Goal: Task Accomplishment & Management: Manage account settings

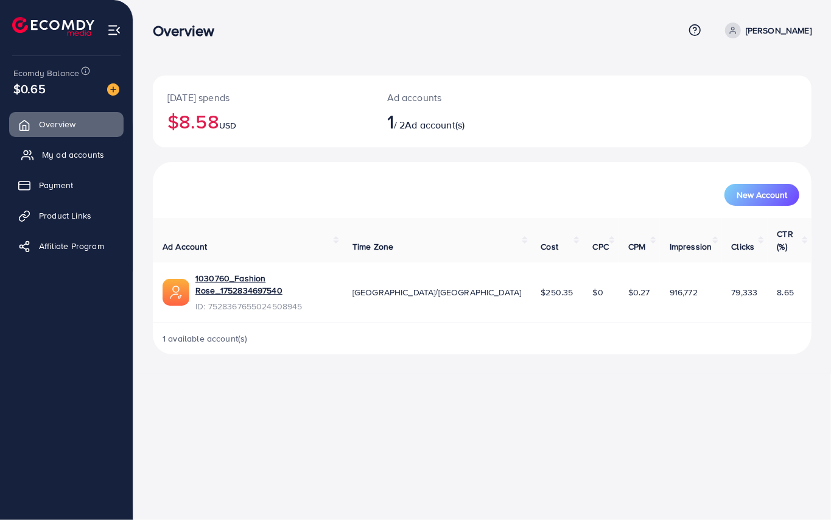
click at [73, 161] on span "My ad accounts" at bounding box center [73, 154] width 62 height 12
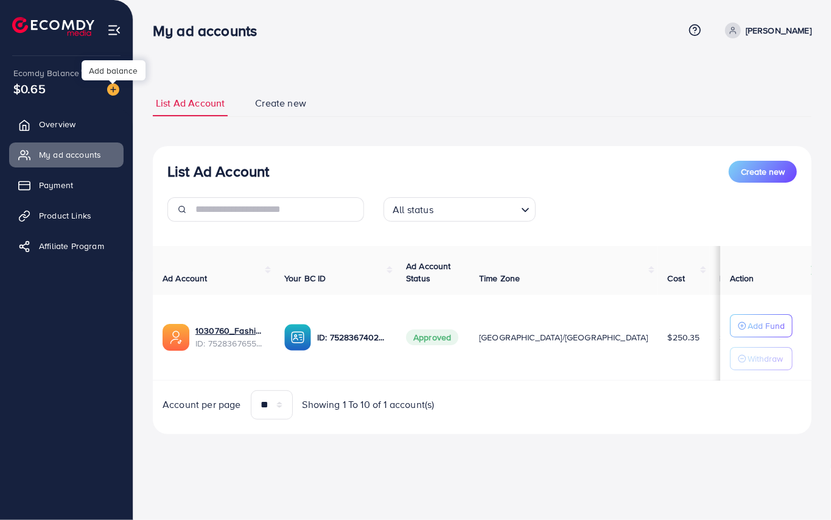
click at [115, 85] on img at bounding box center [113, 89] width 12 height 12
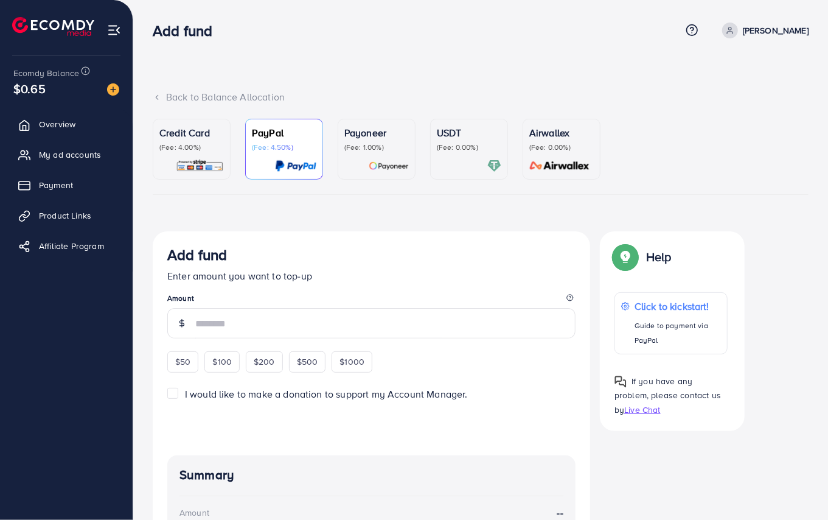
click at [190, 134] on p "Credit Card" at bounding box center [191, 132] width 64 height 15
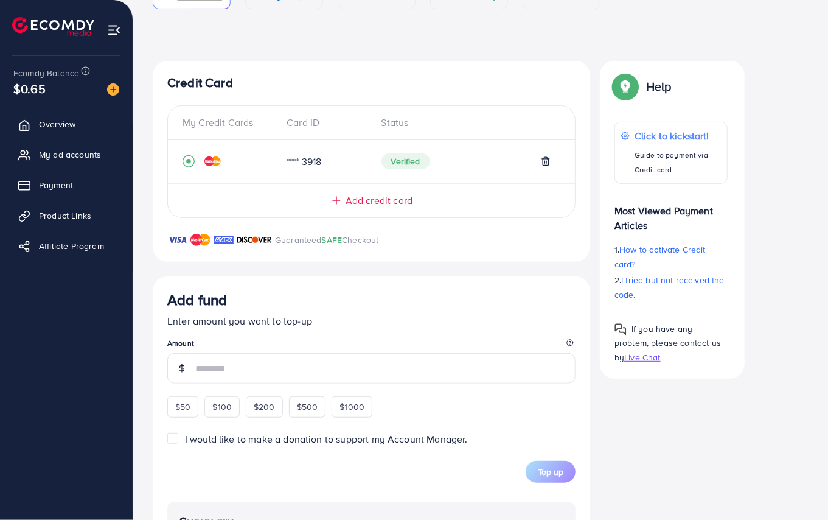
scroll to position [118, 0]
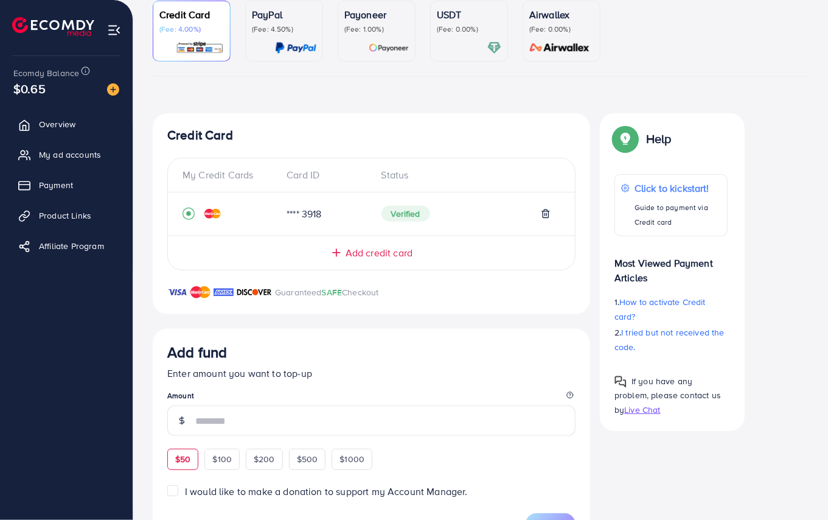
click at [187, 458] on div "Add fund Enter amount you want to top-up Amount $50 $100 $200 $500 $1000" at bounding box center [371, 406] width 408 height 126
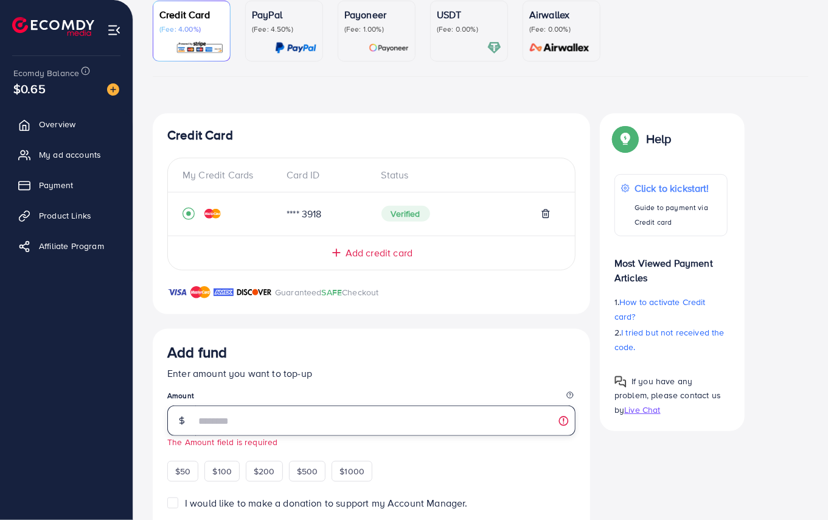
click at [234, 422] on input "number" at bounding box center [385, 420] width 380 height 30
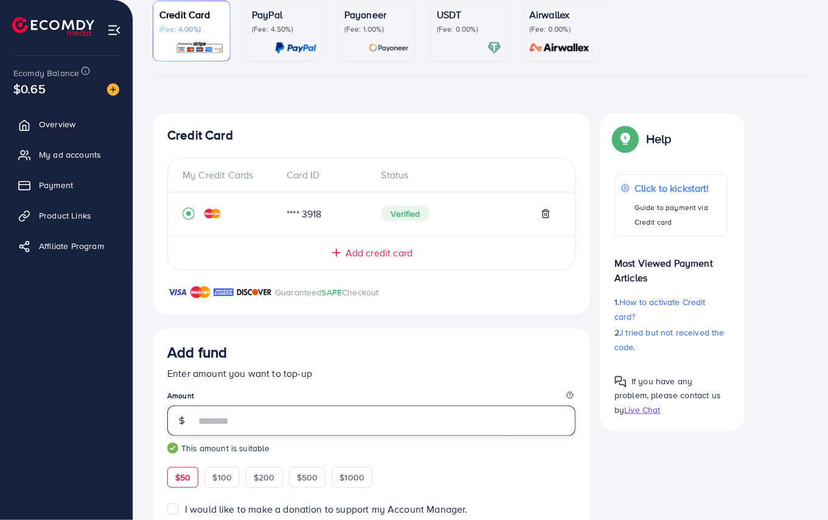
scroll to position [426, 0]
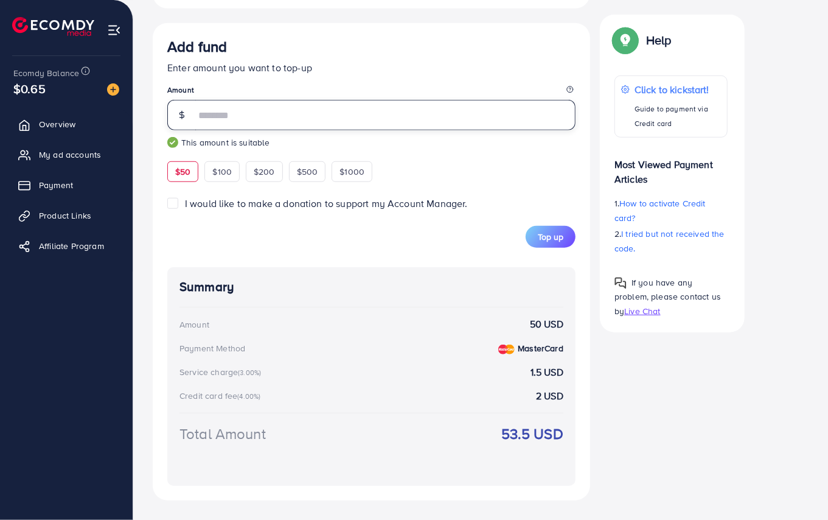
type input "**"
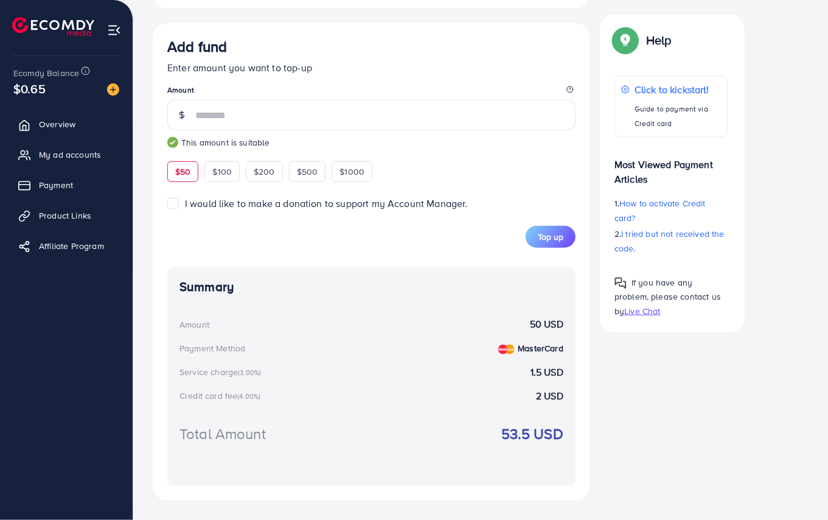
click at [185, 206] on label "I would like to make a donation to support my Account Manager." at bounding box center [326, 204] width 283 height 14
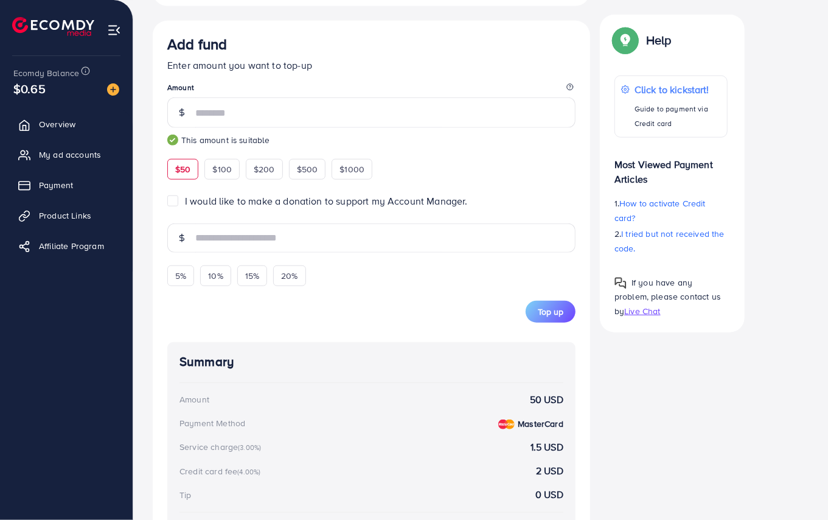
click at [185, 203] on label "I would like to make a donation to support my Account Manager." at bounding box center [326, 201] width 283 height 14
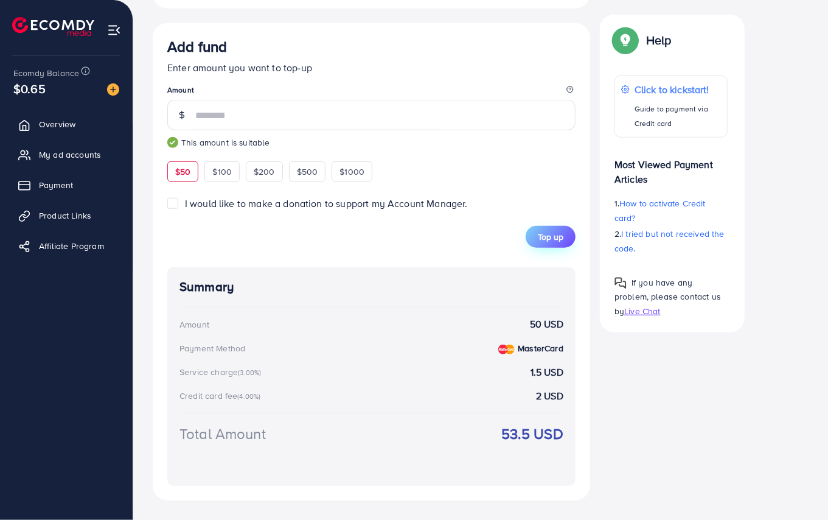
click at [542, 240] on span "Top up" at bounding box center [551, 237] width 26 height 12
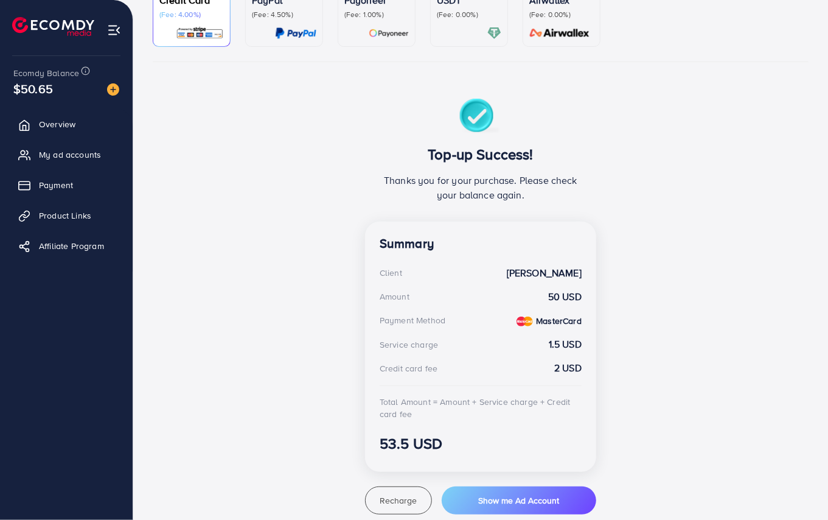
scroll to position [162, 0]
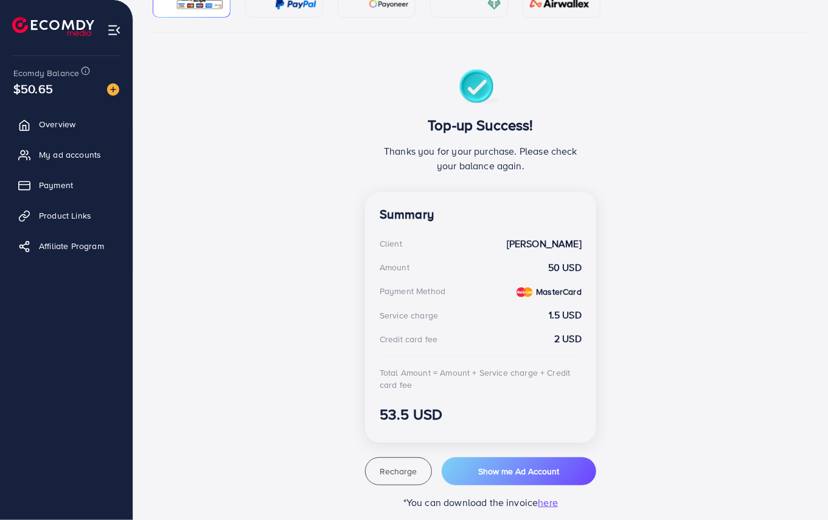
click at [429, 72] on div "Top-up Success! Thanks you for your purchase. Please check your balance again." at bounding box center [480, 130] width 231 height 123
drag, startPoint x: 381, startPoint y: 419, endPoint x: 488, endPoint y: 431, distance: 107.7
click at [488, 431] on div "Summary Client Muhammad Irfan Amount 50 USD Payment Method MasterCard Service c…" at bounding box center [480, 317] width 231 height 250
click at [490, 419] on h3 "53.5 USD" at bounding box center [481, 414] width 202 height 18
click at [552, 273] on strong "50 USD" at bounding box center [564, 267] width 33 height 14
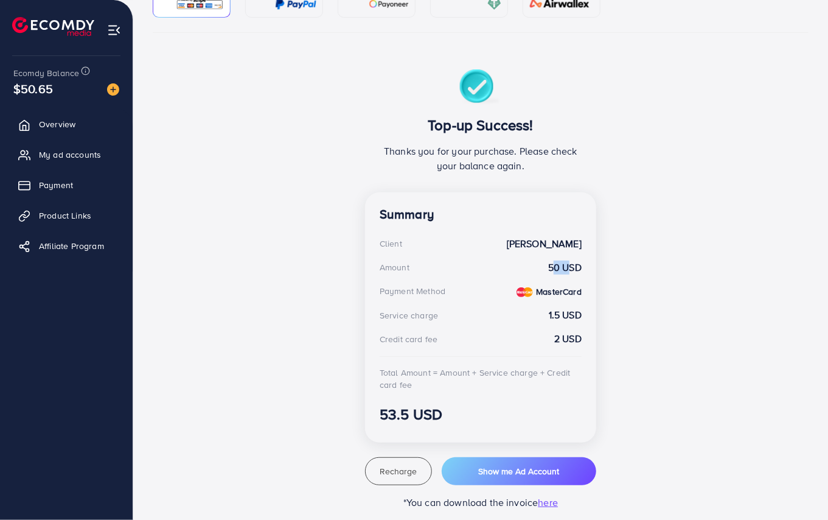
click at [552, 273] on strong "50 USD" at bounding box center [564, 267] width 33 height 14
click at [68, 152] on span "My ad accounts" at bounding box center [73, 154] width 62 height 12
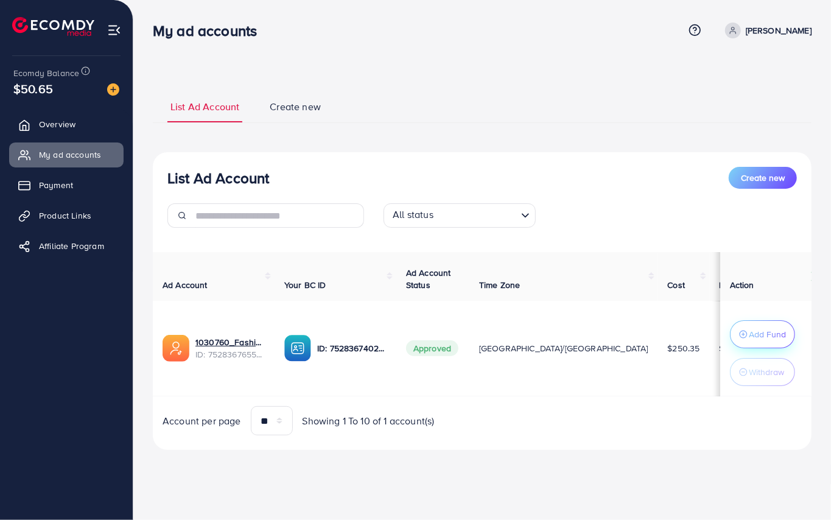
click at [757, 334] on p "Add Fund" at bounding box center [766, 334] width 37 height 15
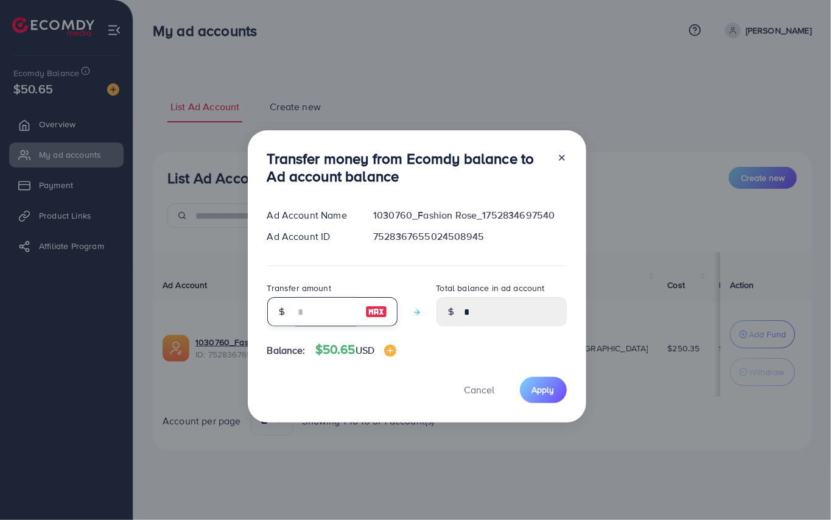
click at [322, 318] on input "number" at bounding box center [325, 311] width 61 height 29
type input "*"
type input "****"
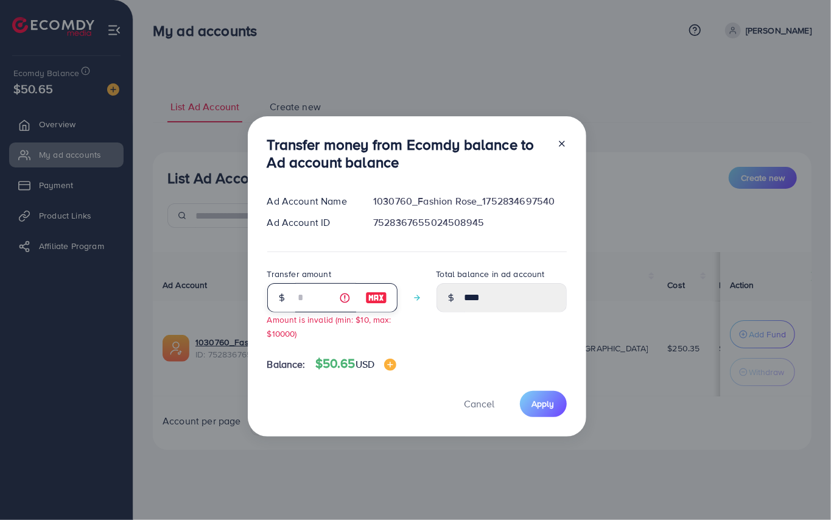
type input "**"
type input "*****"
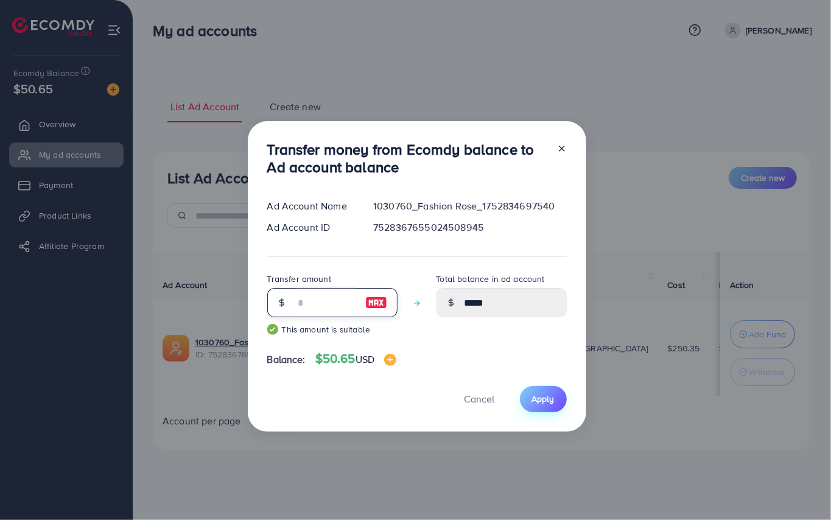
type input "**"
click at [539, 394] on span "Apply" at bounding box center [543, 398] width 23 height 12
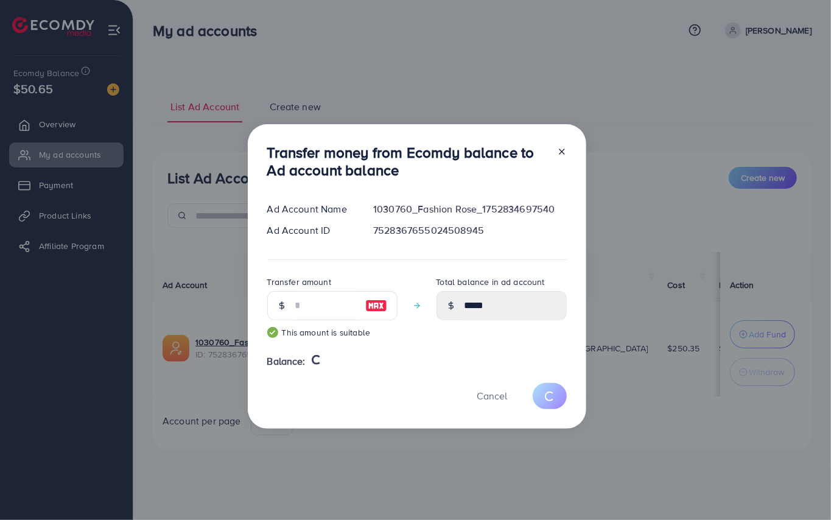
type input "*"
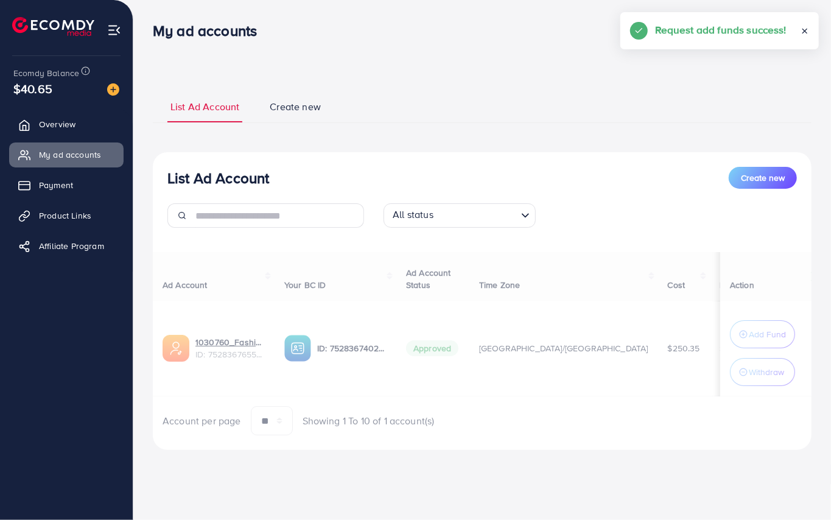
click at [218, 349] on div "Ad Account Your BC ID Ad Account Status Time Zone Cost Balance Auto top-up Thre…" at bounding box center [482, 343] width 658 height 183
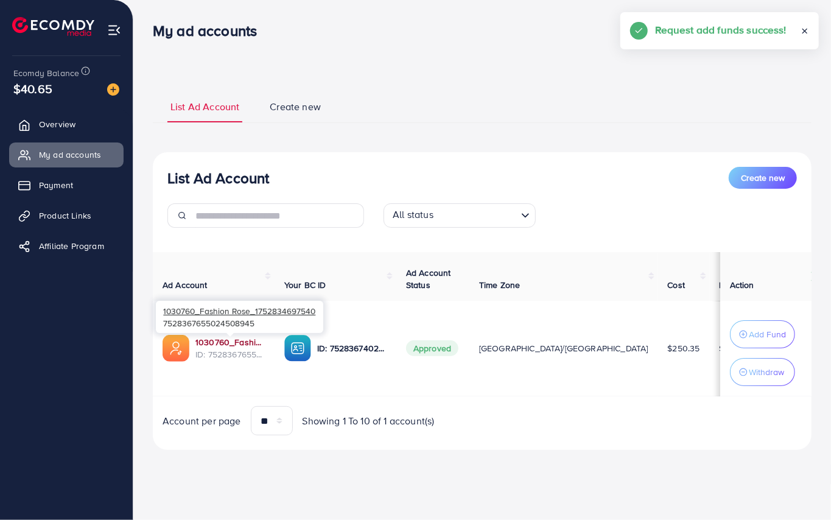
click at [218, 346] on link "1030760_Fashion Rose_1752834697540" at bounding box center [229, 342] width 69 height 12
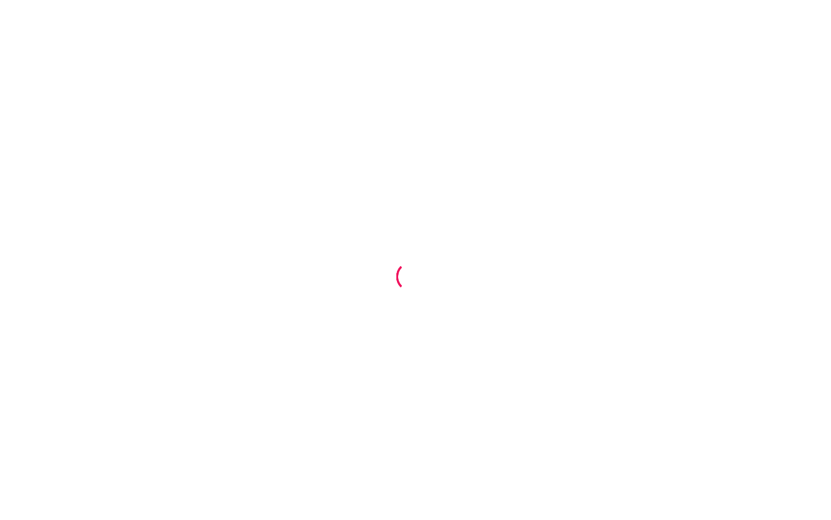
click at [263, 13] on div at bounding box center [415, 260] width 831 height 520
click at [780, 89] on div at bounding box center [415, 260] width 831 height 520
